Goal: Information Seeking & Learning: Learn about a topic

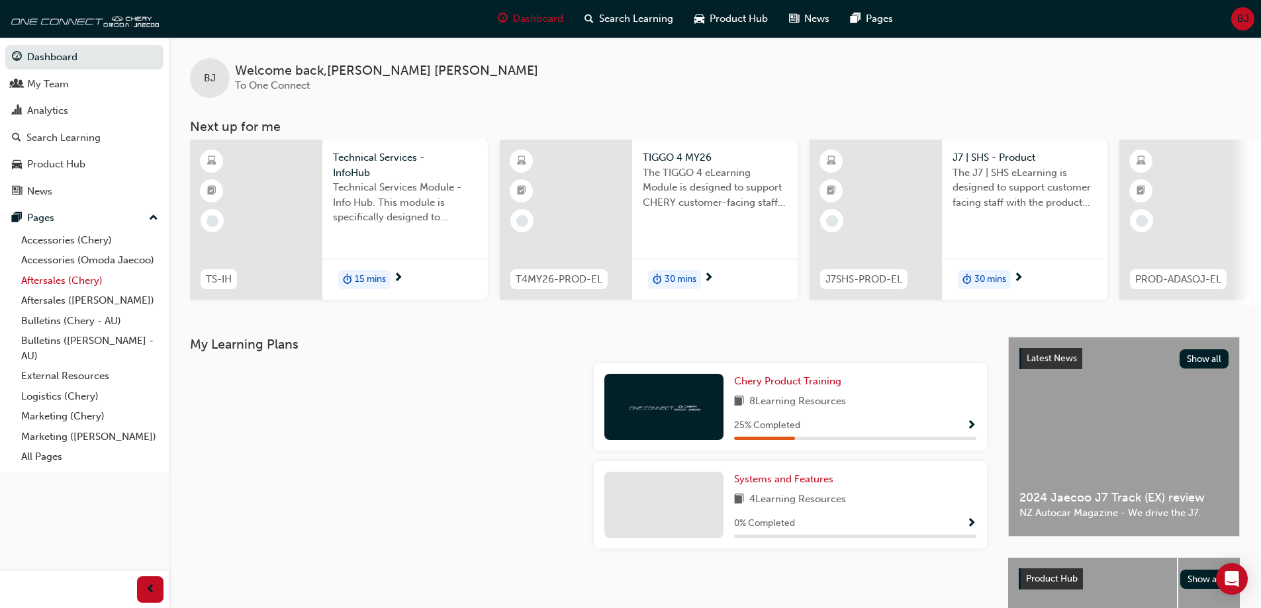
click at [58, 279] on link "Aftersales (Chery)" at bounding box center [90, 281] width 148 height 21
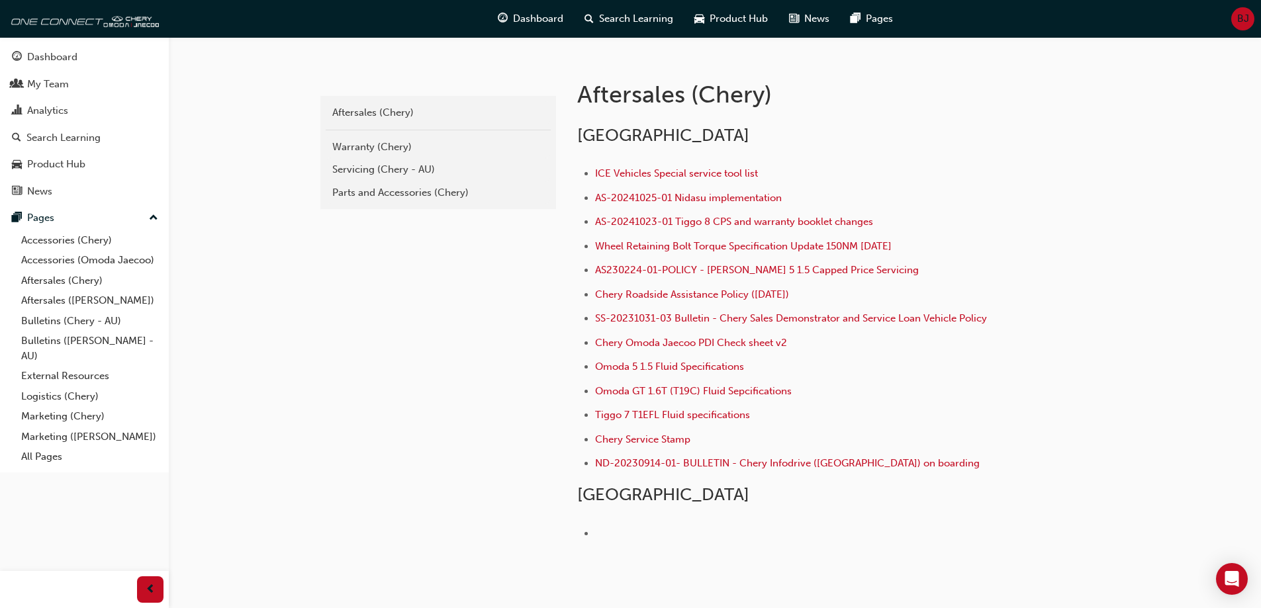
scroll to position [265, 0]
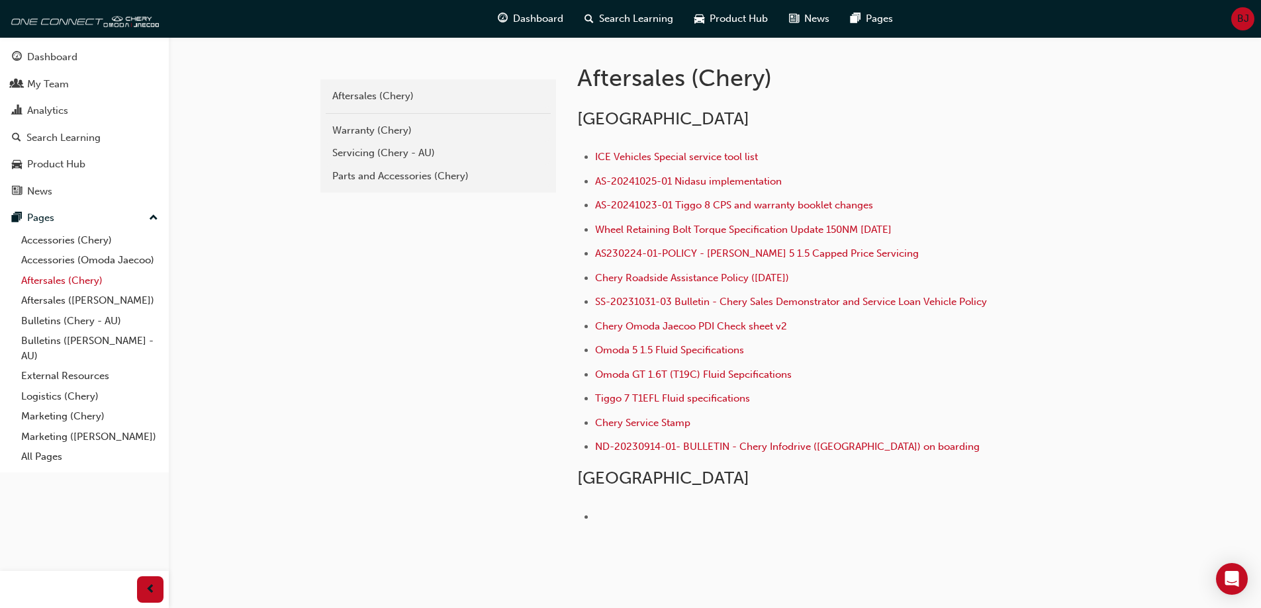
click at [54, 278] on link "Aftersales (Chery)" at bounding box center [90, 281] width 148 height 21
click at [366, 146] on div "Servicing (Chery - AU)" at bounding box center [438, 153] width 212 height 15
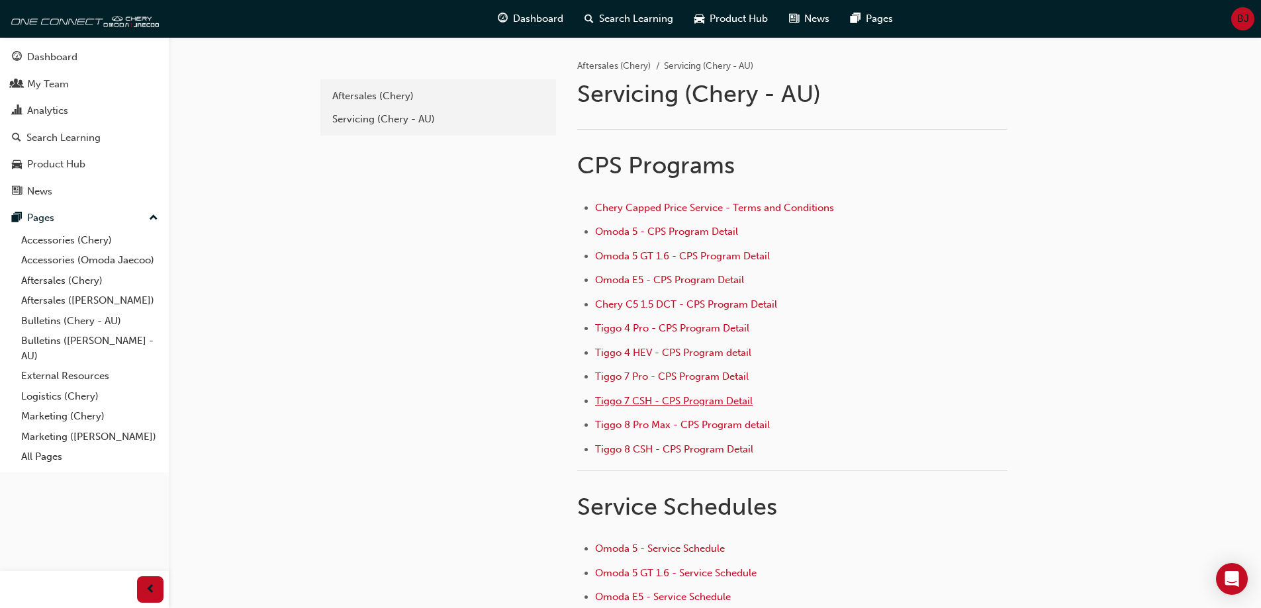
click at [618, 400] on span "Tiggo 7 CSH - CPS Program Detail" at bounding box center [674, 401] width 158 height 12
click at [696, 372] on span "Tiggo 7 Pro - CPS Program Detail" at bounding box center [672, 377] width 154 height 12
click at [612, 326] on span "Tiggo 4 Pro - CPS Program Detail" at bounding box center [672, 328] width 154 height 12
click at [608, 353] on span "Tiggo 4 HEV - CPS Program detail" at bounding box center [673, 353] width 156 height 12
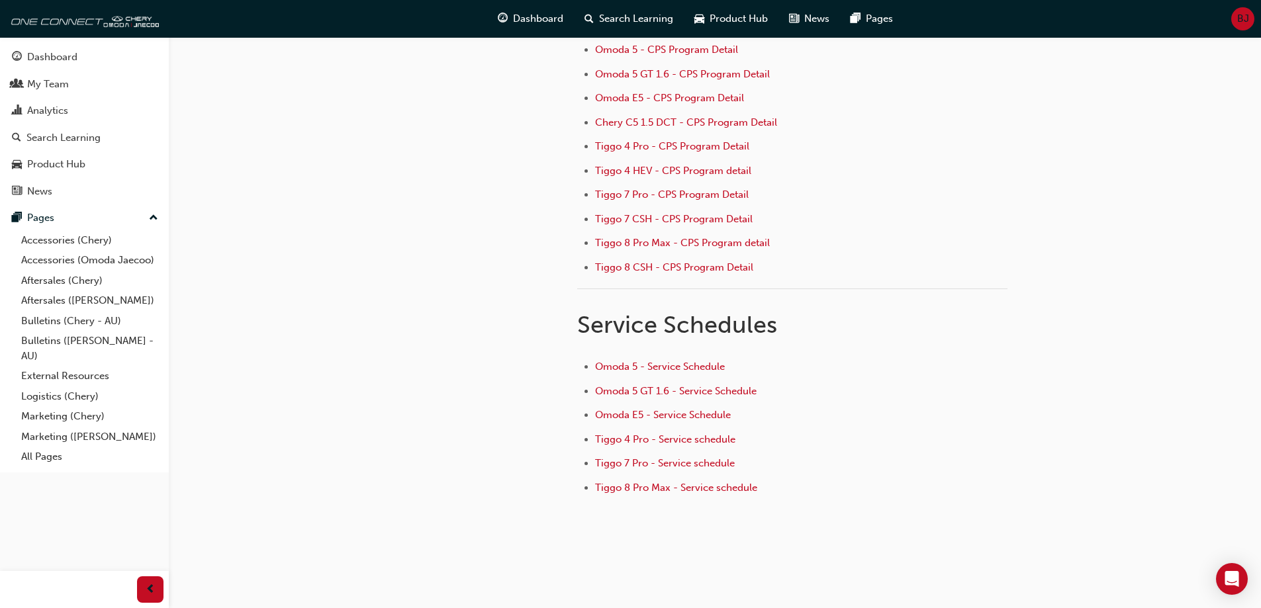
scroll to position [199, 0]
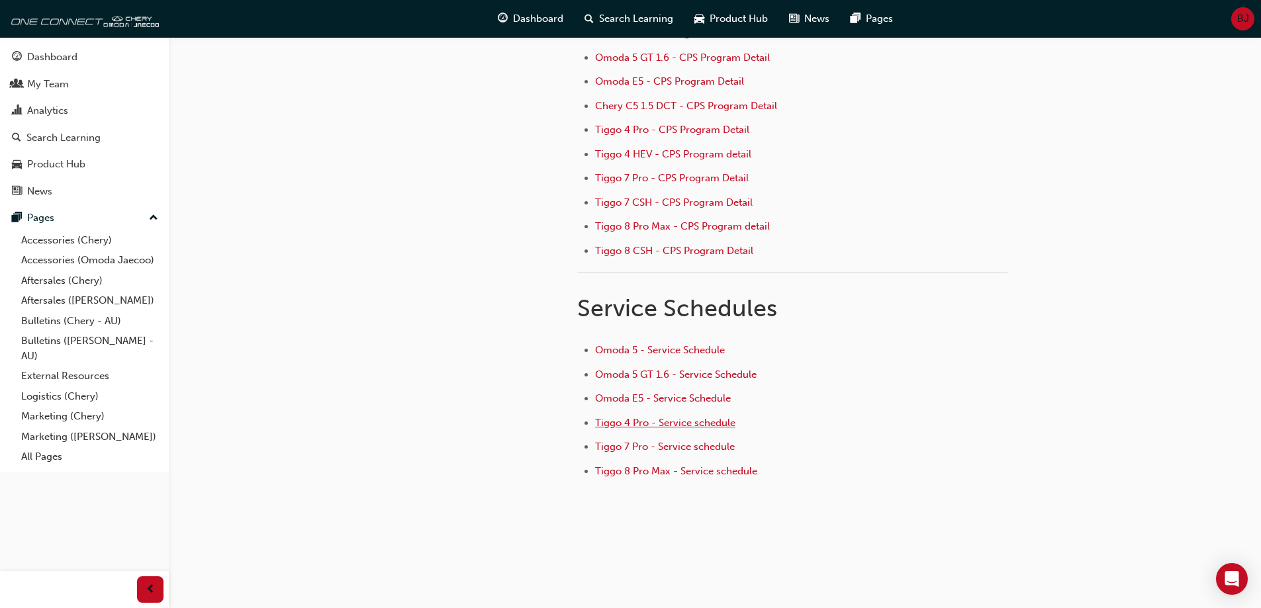
click at [623, 422] on span "Tiggo 4 Pro - Service schedule" at bounding box center [665, 423] width 140 height 12
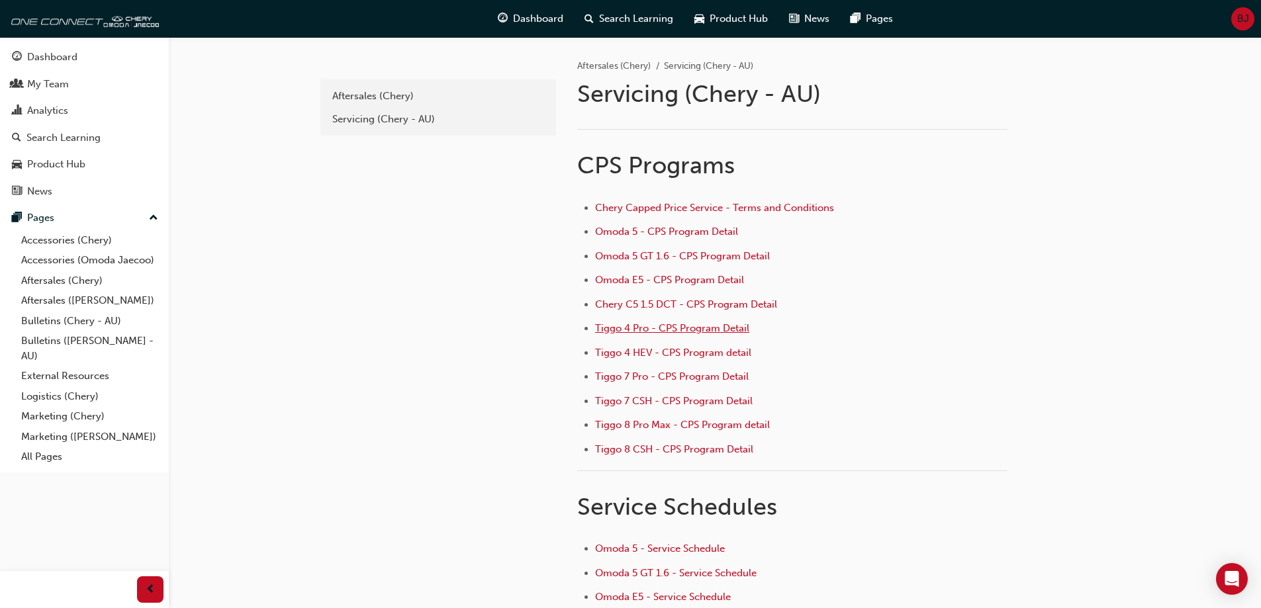
click at [614, 327] on span "Tiggo 4 Pro - CPS Program Detail" at bounding box center [672, 328] width 154 height 12
click at [616, 231] on span "Omoda 5 - CPS Program Detail" at bounding box center [666, 232] width 143 height 12
